Goal: Contribute content: Contribute content

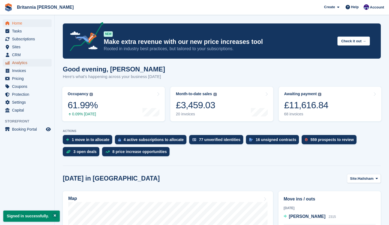
click at [18, 62] on span "Analytics" at bounding box center [28, 63] width 33 height 8
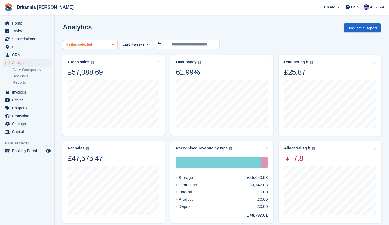
click at [106, 45] on div "Hailsham 2 sites selected 3 sites selected 4 sites selected" at bounding box center [90, 44] width 55 height 9
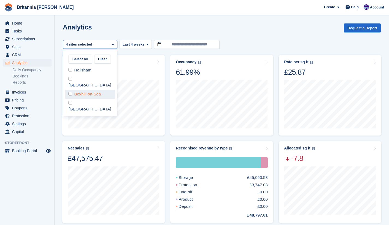
click at [70, 90] on div "Bexhill-on-Sea" at bounding box center [90, 94] width 50 height 9
select select "****"
click at [109, 17] on section "**********" at bounding box center [222, 206] width 334 height 413
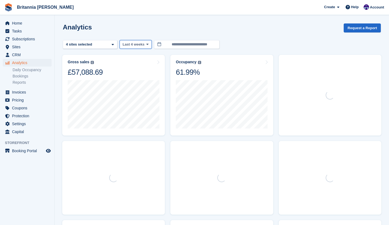
click at [125, 46] on span "Last 4 weeks" at bounding box center [134, 44] width 22 height 5
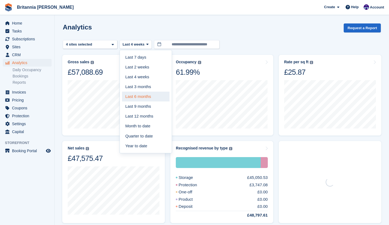
click at [138, 99] on link "Last 6 months" at bounding box center [146, 97] width 48 height 10
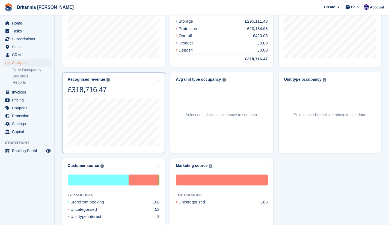
scroll to position [156, 0]
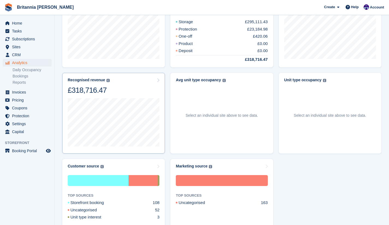
click at [125, 90] on div "Recognised revenue The sum of all finalised invoices, after discount and exclud…" at bounding box center [114, 86] width 92 height 17
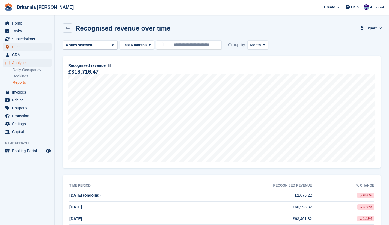
click at [19, 47] on span "Sites" at bounding box center [28, 47] width 33 height 8
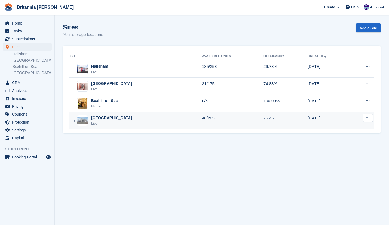
click at [114, 118] on div "Eastbourne Live" at bounding box center [136, 120] width 132 height 11
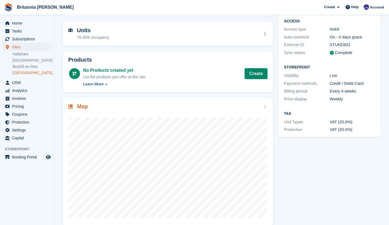
scroll to position [54, 0]
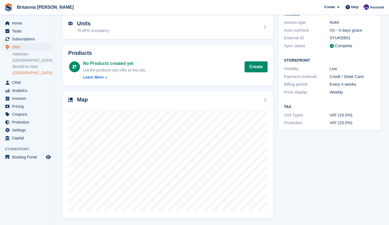
click at [23, 76] on ul "Hailsham Newhaven Bexhill-on-Sea Eastbourne" at bounding box center [34, 63] width 42 height 25
click at [21, 73] on link "[GEOGRAPHIC_DATA]" at bounding box center [32, 72] width 39 height 5
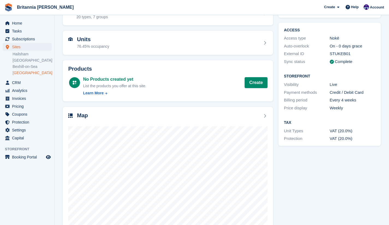
scroll to position [39, 0]
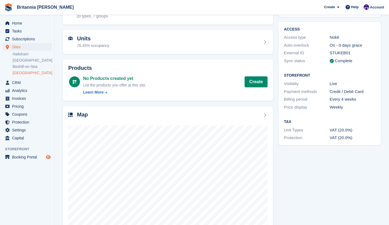
click at [50, 158] on icon "Preview store" at bounding box center [48, 157] width 5 height 4
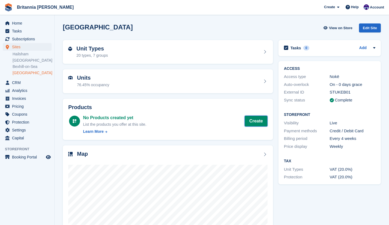
click at [260, 122] on link "Create" at bounding box center [256, 121] width 23 height 11
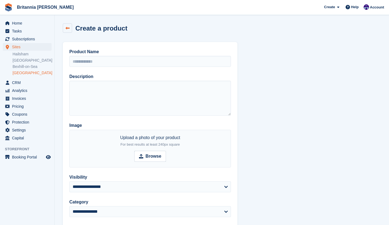
click at [68, 30] on icon at bounding box center [68, 28] width 4 height 4
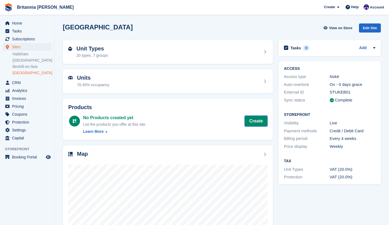
click at [260, 125] on link "Create" at bounding box center [256, 121] width 23 height 11
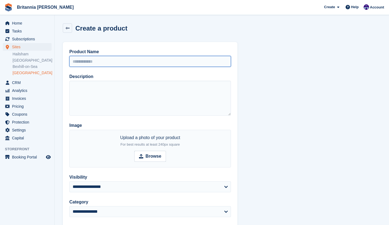
click at [112, 63] on input "Product Name" at bounding box center [150, 61] width 162 height 11
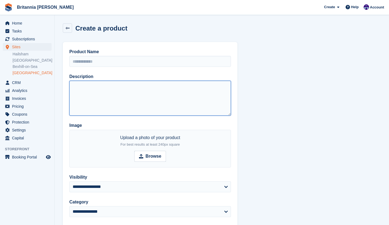
click at [100, 96] on textarea "Description" at bounding box center [150, 98] width 162 height 35
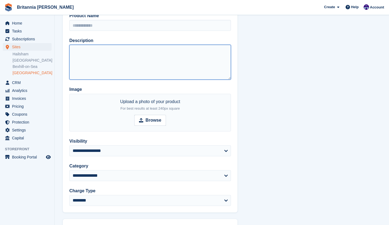
scroll to position [36, 0]
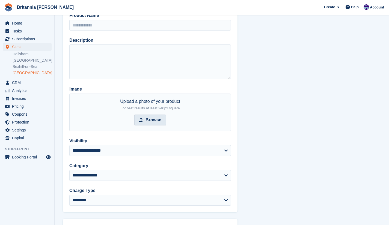
click at [142, 122] on span "Browse" at bounding box center [150, 120] width 32 height 11
click at [142, 122] on input "Browse" at bounding box center [150, 120] width 32 height 11
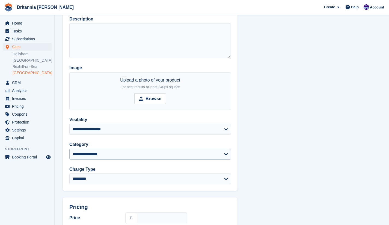
scroll to position [59, 0]
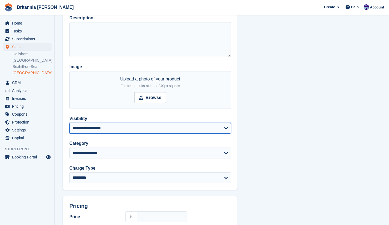
click at [130, 134] on select "**********" at bounding box center [150, 128] width 162 height 11
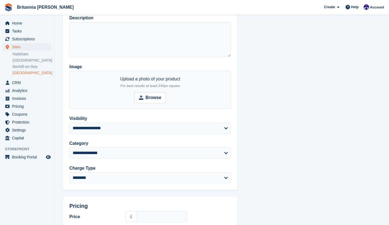
click at [233, 110] on div "**********" at bounding box center [150, 86] width 175 height 207
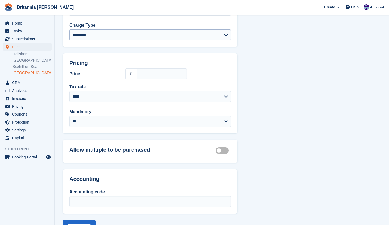
scroll to position [216, 0]
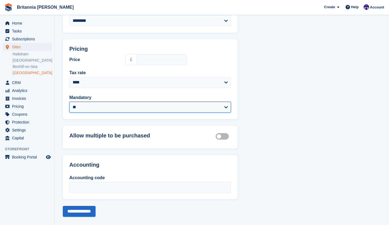
click at [100, 106] on select "** ***" at bounding box center [150, 107] width 162 height 11
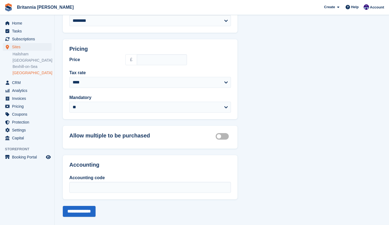
click at [262, 108] on div "**********" at bounding box center [222, 21] width 318 height 391
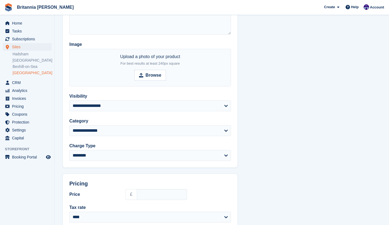
scroll to position [0, 0]
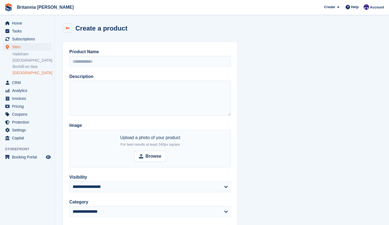
click at [69, 29] on link at bounding box center [67, 27] width 9 height 9
